Goal: Information Seeking & Learning: Learn about a topic

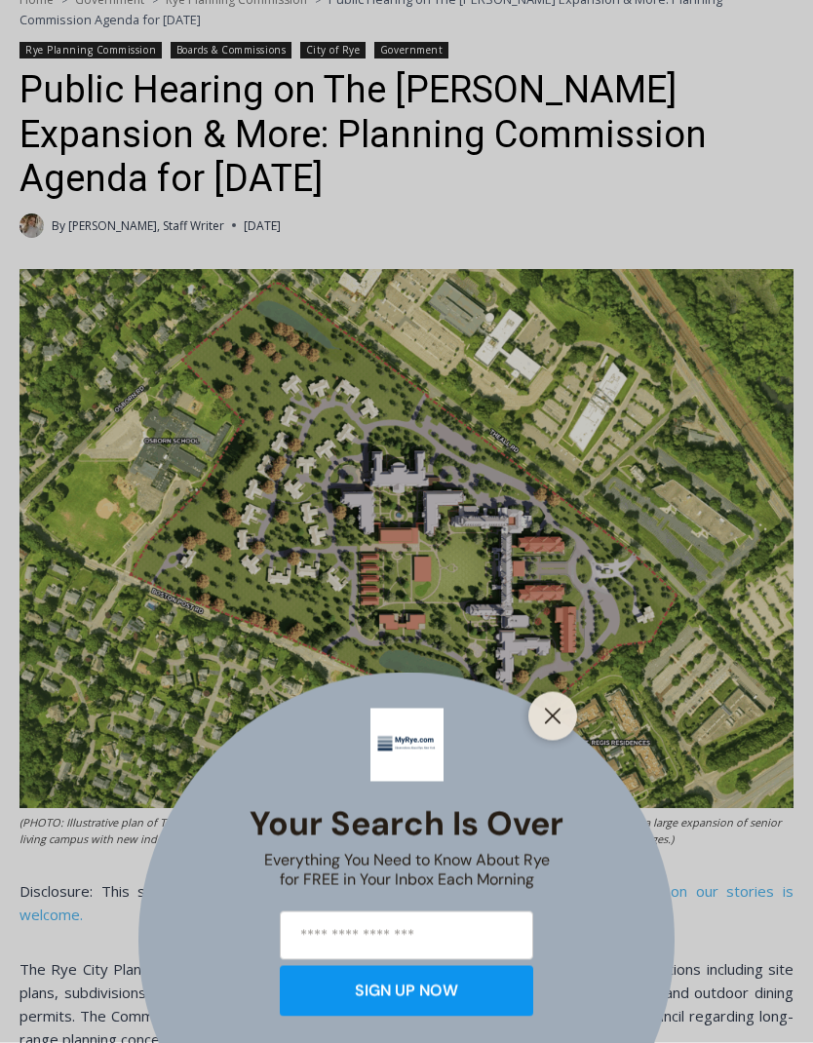
scroll to position [531, 0]
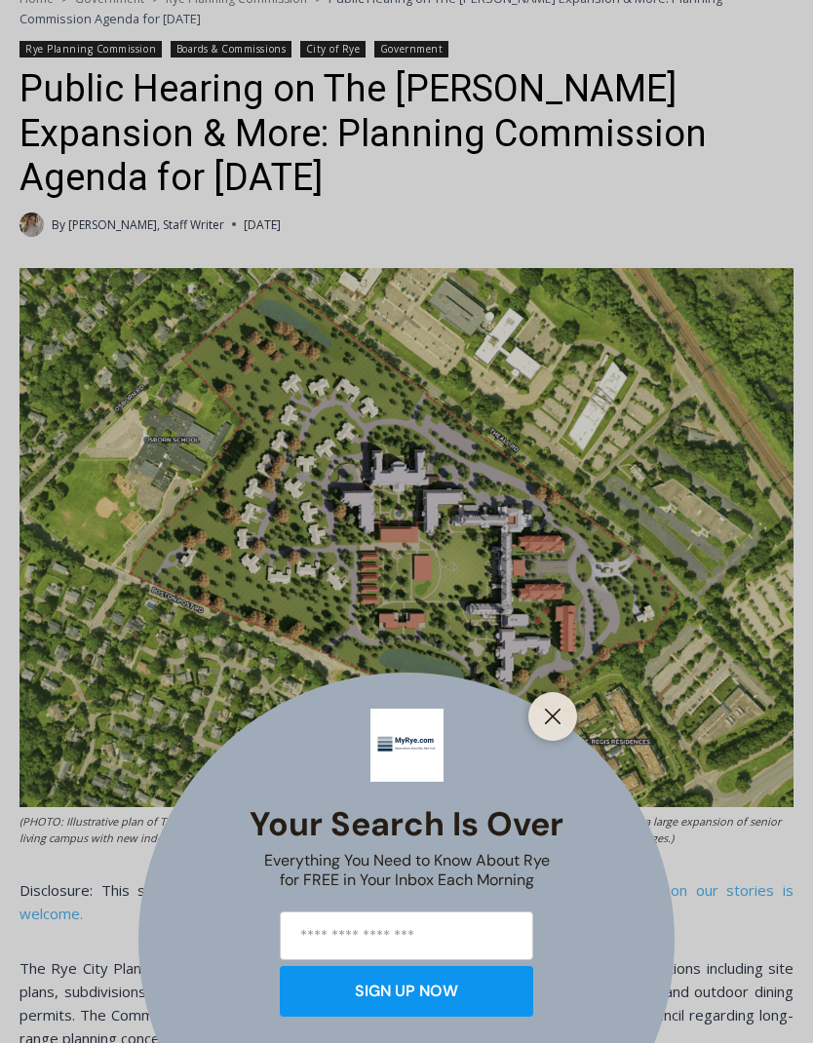
click at [574, 741] on div at bounding box center [552, 716] width 49 height 49
click at [556, 723] on line "Close" at bounding box center [553, 717] width 14 height 14
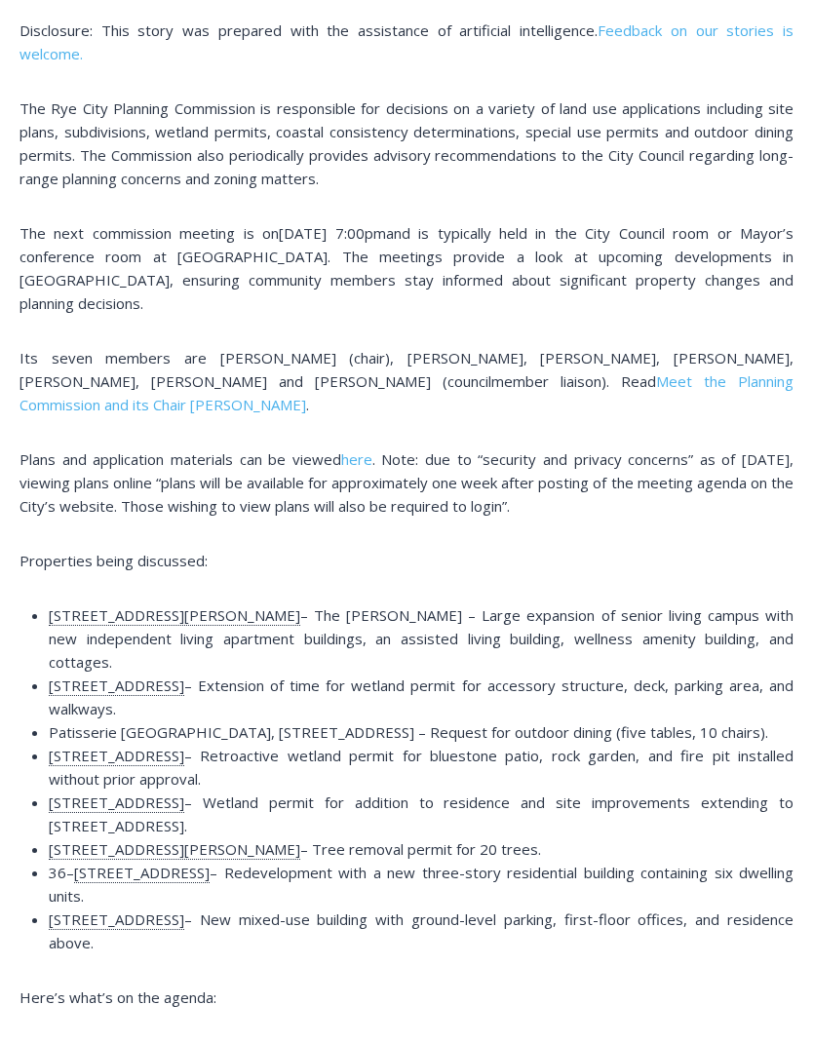
scroll to position [0, 0]
click at [126, 839] on span "[STREET_ADDRESS][PERSON_NAME] – Tree removal permit for 20 trees." at bounding box center [295, 849] width 492 height 20
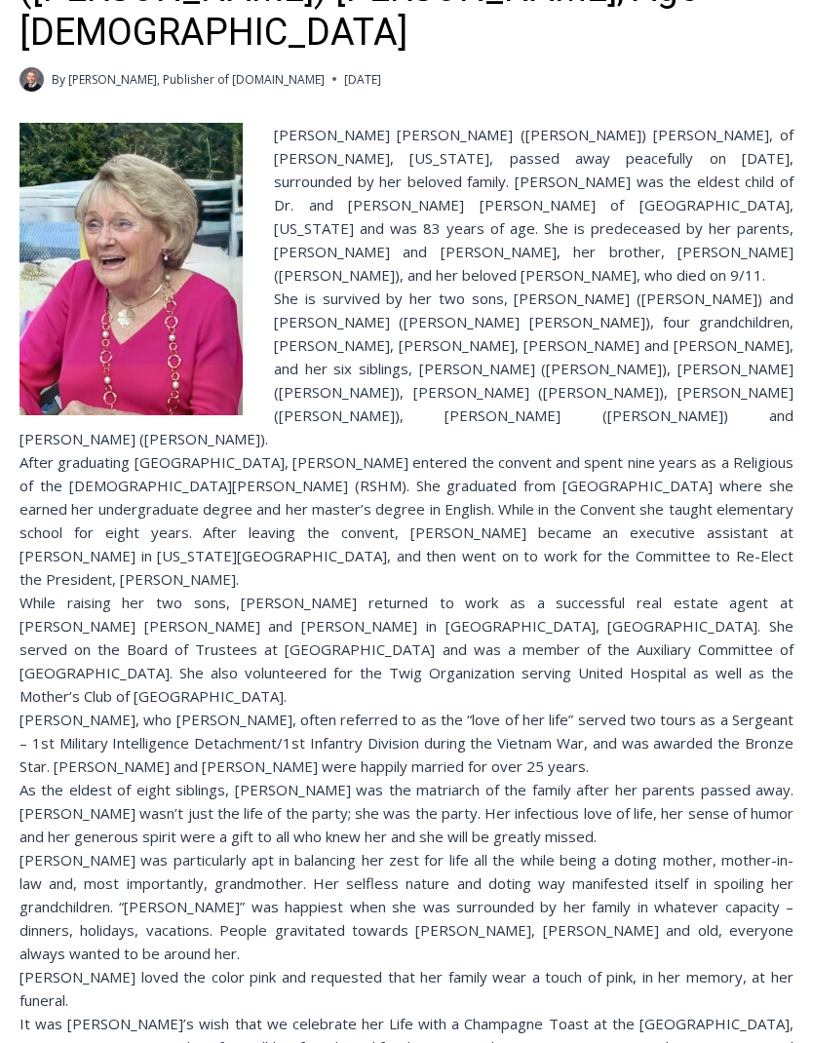
scroll to position [532, 0]
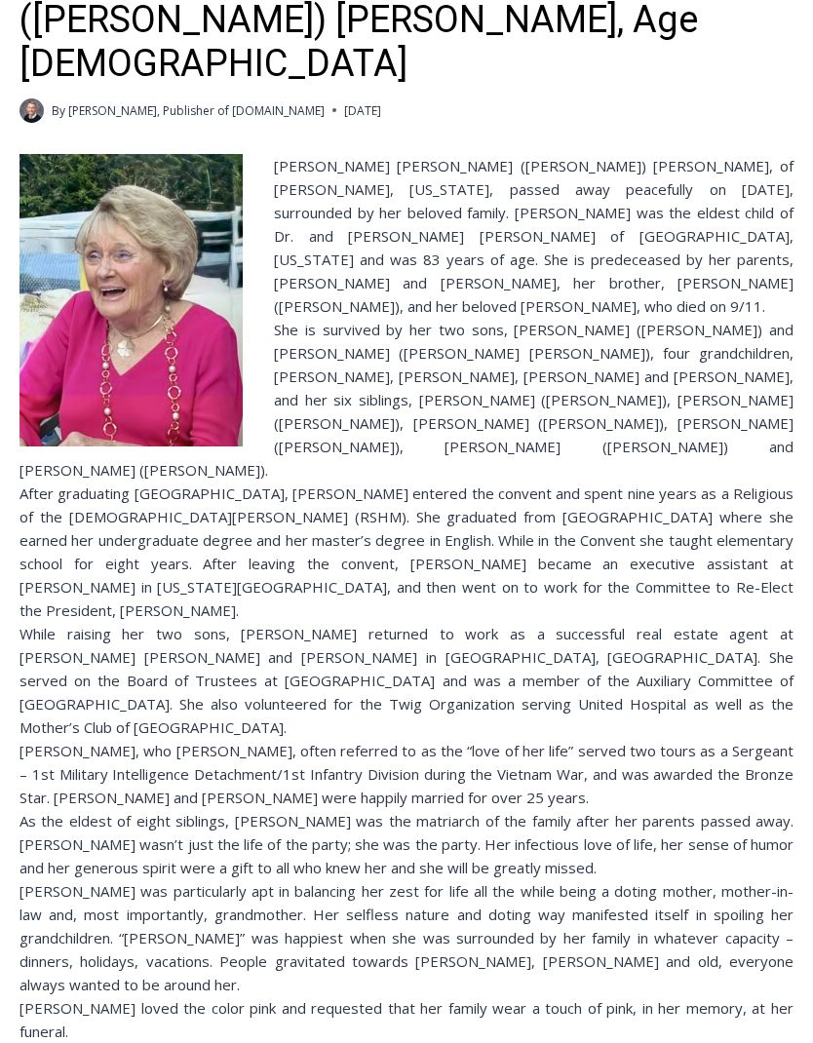
click at [189, 291] on img at bounding box center [130, 301] width 223 height 292
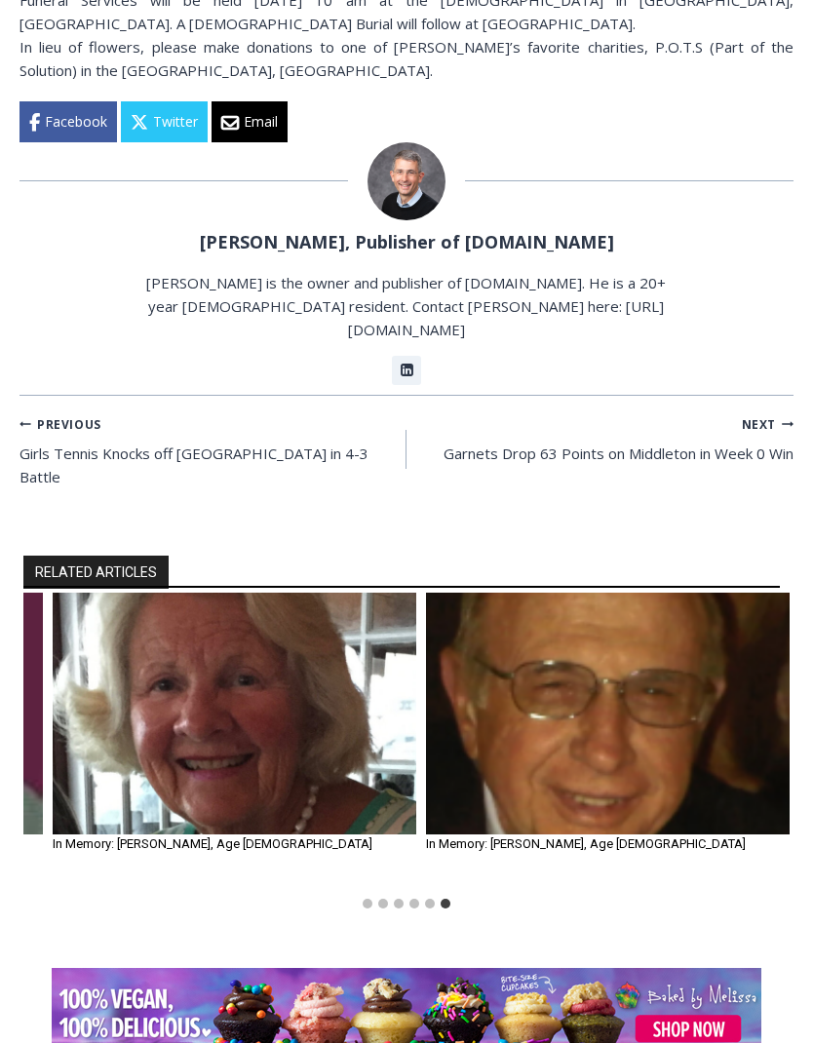
scroll to position [0, 0]
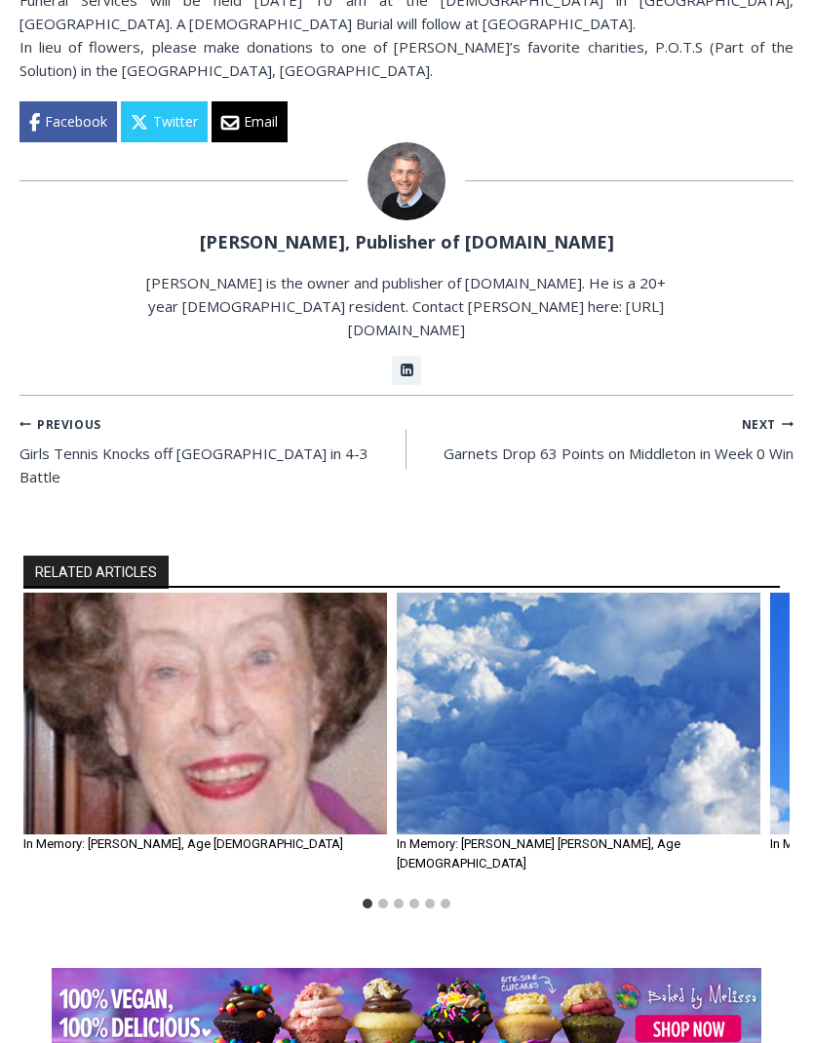
click at [283, 593] on img "1 of 6" at bounding box center [205, 714] width 364 height 243
